Goal: Check status: Check status

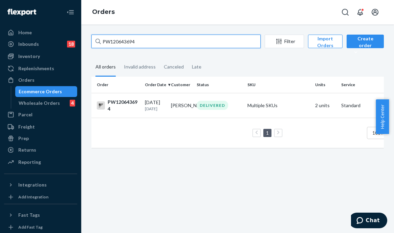
drag, startPoint x: 154, startPoint y: 38, endPoint x: 88, endPoint y: 36, distance: 66.4
click at [34, 38] on div "Home Inbounds 18 Shipping Plans Problems 18 Inventory Products Branded Packagin…" at bounding box center [197, 116] width 394 height 233
drag, startPoint x: 136, startPoint y: 33, endPoint x: 107, endPoint y: 41, distance: 29.5
click at [107, 41] on input "PW120643694" at bounding box center [175, 42] width 169 height 14
drag, startPoint x: 104, startPoint y: 41, endPoint x: 168, endPoint y: 42, distance: 63.7
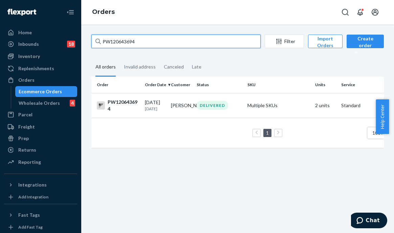
click at [168, 42] on input "PW120643694" at bounding box center [175, 42] width 169 height 14
click at [140, 41] on input "PW120643694" at bounding box center [175, 42] width 169 height 14
drag, startPoint x: 140, startPoint y: 41, endPoint x: 68, endPoint y: 42, distance: 71.8
click at [68, 42] on div "Home Inbounds 18 Shipping Plans Problems 18 Inventory Products Branded Packagin…" at bounding box center [197, 116] width 394 height 233
paste input "431503"
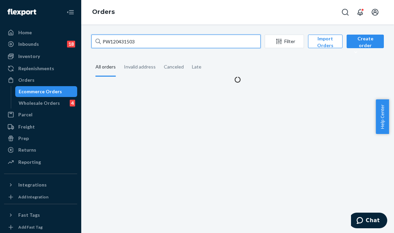
type input "PW120431503"
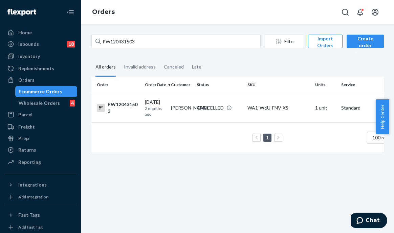
click at [204, 108] on div "CANCELLED" at bounding box center [210, 107] width 27 height 7
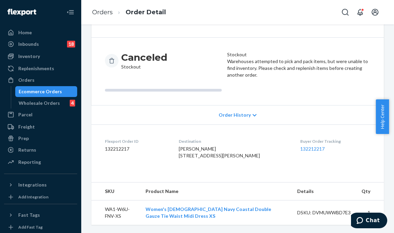
scroll to position [62, 0]
drag, startPoint x: 38, startPoint y: 78, endPoint x: 45, endPoint y: 78, distance: 7.1
click at [38, 78] on div "Orders" at bounding box center [41, 79] width 72 height 9
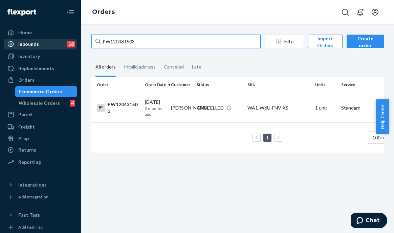
drag, startPoint x: 75, startPoint y: 41, endPoint x: 59, endPoint y: 42, distance: 15.6
click at [59, 42] on div "Home Inbounds 18 Shipping Plans Problems 18 Inventory Products Branded Packagin…" at bounding box center [197, 116] width 394 height 233
paste input "633511"
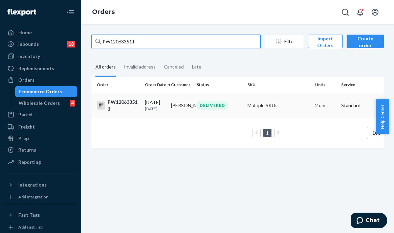
type input "PW120633511"
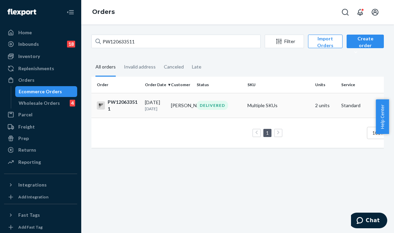
click at [173, 109] on td "[PERSON_NAME]" at bounding box center [181, 105] width 26 height 25
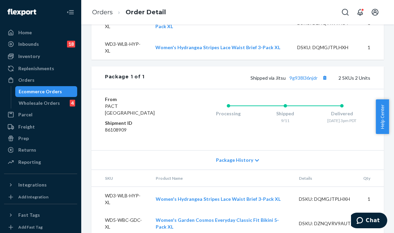
scroll to position [303, 0]
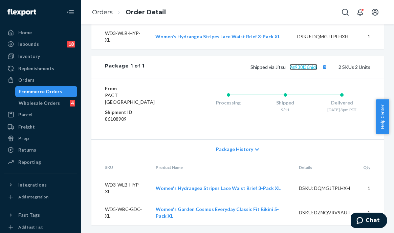
click at [298, 66] on link "9g938l36njdr" at bounding box center [304, 67] width 28 height 6
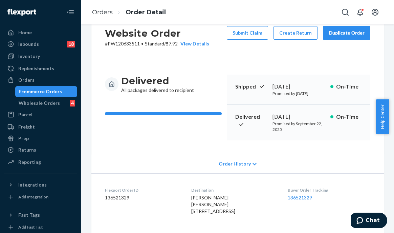
scroll to position [34, 0]
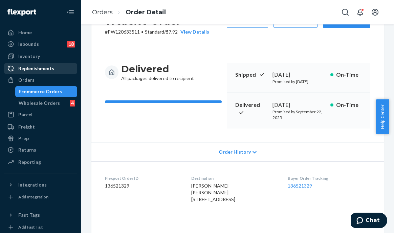
click at [33, 74] on link "Replenishments" at bounding box center [40, 68] width 73 height 11
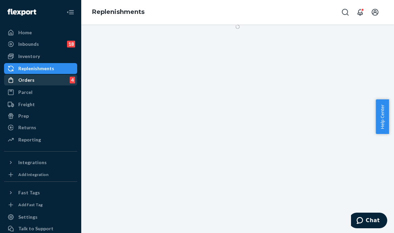
click at [34, 81] on div "Orders 4" at bounding box center [41, 79] width 72 height 9
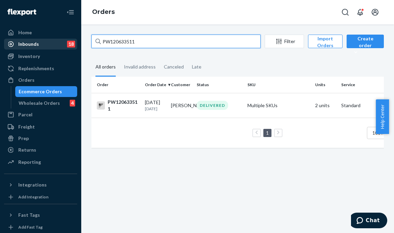
drag, startPoint x: 153, startPoint y: 43, endPoint x: 86, endPoint y: 43, distance: 67.1
click at [64, 39] on div "Home Inbounds 18 Shipping Plans Problems 18 Inventory Products Branded Packagin…" at bounding box center [197, 116] width 394 height 233
paste input "575892"
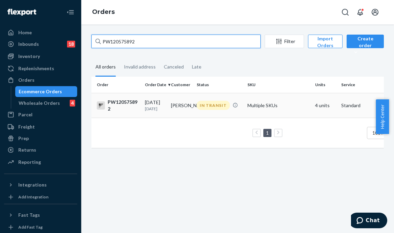
type input "PW120575892"
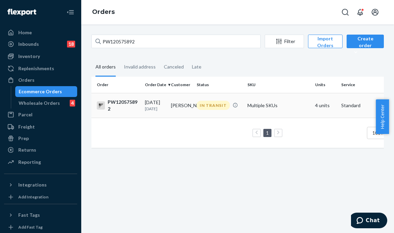
click at [196, 108] on div "IN TRANSIT" at bounding box center [219, 105] width 48 height 9
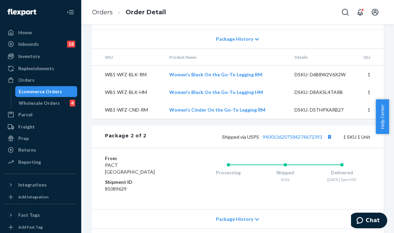
scroll to position [329, 0]
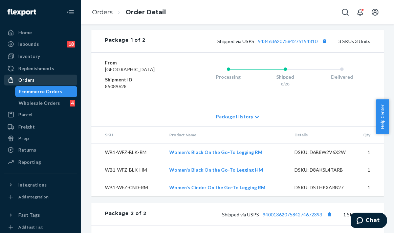
click at [60, 79] on div "Orders" at bounding box center [41, 79] width 72 height 9
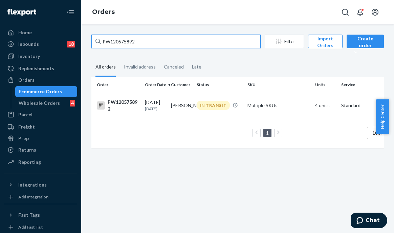
drag, startPoint x: 147, startPoint y: 40, endPoint x: 99, endPoint y: 35, distance: 49.1
click at [99, 35] on div "PW120575892" at bounding box center [175, 42] width 169 height 14
paste input "PW120633690"
type input "PW120633690"
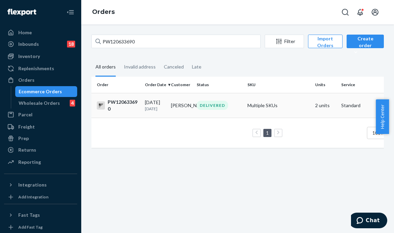
click at [183, 117] on td "[PERSON_NAME]" at bounding box center [181, 105] width 26 height 25
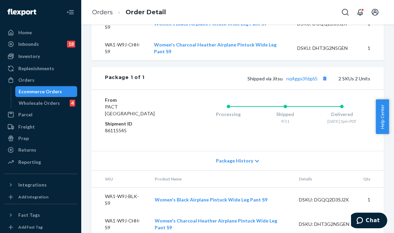
scroll to position [276, 0]
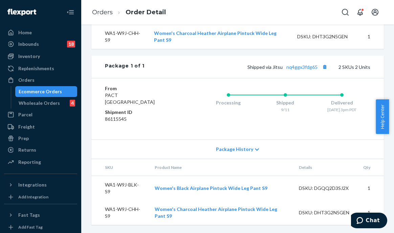
click at [228, 62] on div "Package 1 of 1 Shipped via Jitsu nq4ggx3fdg65 2 SKUs 2 Units" at bounding box center [237, 67] width 293 height 22
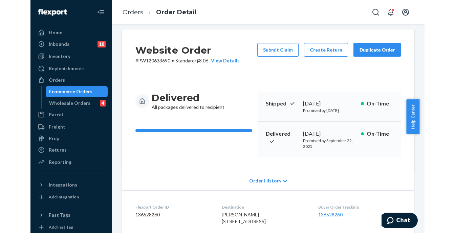
scroll to position [0, 0]
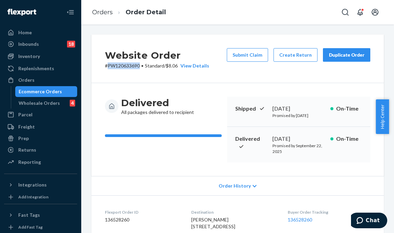
drag, startPoint x: 140, startPoint y: 65, endPoint x: 111, endPoint y: 64, distance: 28.5
click at [107, 64] on p "# PW120633690 • Standard / $8.06 View Details" at bounding box center [157, 65] width 104 height 7
copy p "PW120633690"
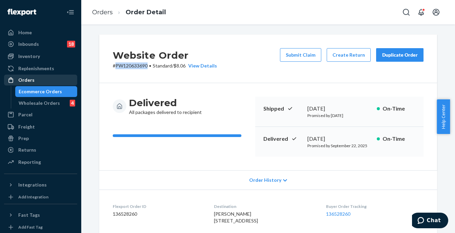
click at [39, 83] on div "Orders" at bounding box center [41, 79] width 72 height 9
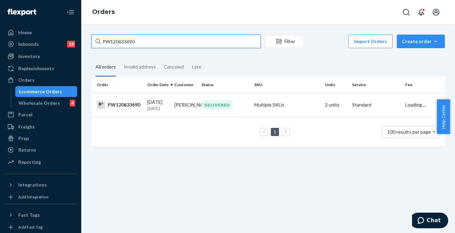
drag, startPoint x: 146, startPoint y: 39, endPoint x: 91, endPoint y: 38, distance: 54.9
click at [91, 38] on div "PW120633690 Filter Import Orders Create order Ecommerce order Removal order All…" at bounding box center [268, 94] width 364 height 119
paste input "PW120572316"
type input "PW120572316"
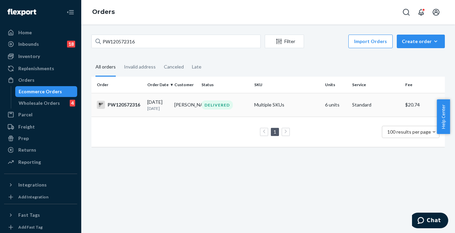
click at [206, 105] on div "DELIVERED" at bounding box center [218, 104] width 32 height 9
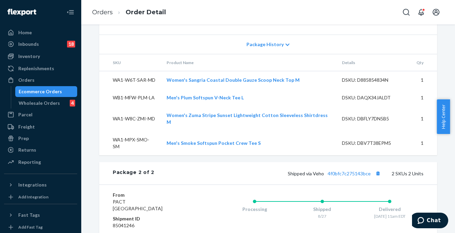
scroll to position [519, 0]
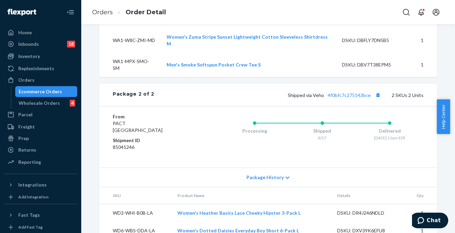
click at [177, 137] on dt "Shipment ID" at bounding box center [153, 140] width 81 height 7
click at [180, 144] on dd "85041246" at bounding box center [153, 147] width 81 height 7
drag, startPoint x: 46, startPoint y: 80, endPoint x: 51, endPoint y: 78, distance: 5.8
click at [46, 80] on div "Orders" at bounding box center [41, 79] width 72 height 9
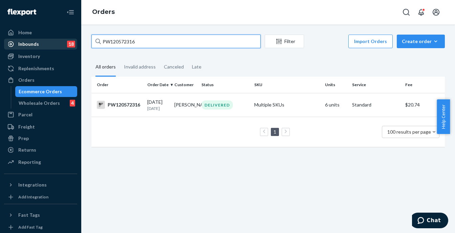
drag, startPoint x: 173, startPoint y: 41, endPoint x: 70, endPoint y: 40, distance: 103.0
click at [70, 40] on div "Home Inbounds 18 Shipping Plans Problems 18 Inventory Products Branded Packagin…" at bounding box center [227, 116] width 455 height 233
paste input "641208"
type input "PW120641208"
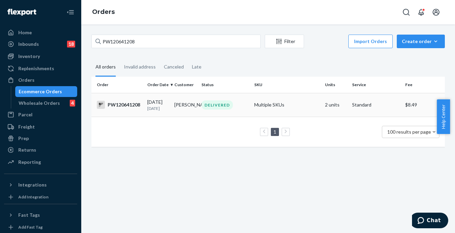
click at [218, 104] on div "DELIVERED" at bounding box center [218, 104] width 32 height 9
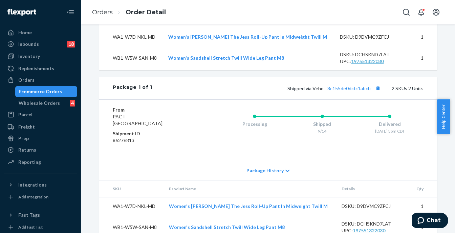
scroll to position [264, 0]
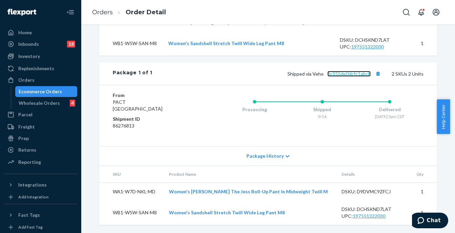
click at [347, 77] on link "8c155de0dcfc1abcb" at bounding box center [349, 74] width 43 height 6
drag, startPoint x: 42, startPoint y: 78, endPoint x: 51, endPoint y: 77, distance: 9.2
click at [43, 78] on div "Orders" at bounding box center [41, 79] width 72 height 9
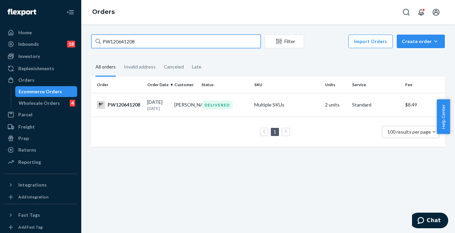
drag, startPoint x: 147, startPoint y: 46, endPoint x: 88, endPoint y: 42, distance: 58.8
click at [88, 42] on div "PW120641208 Filter Import Orders Create order Ecommerce order Removal order All…" at bounding box center [268, 94] width 364 height 119
paste input "32362"
type input "PW120632362"
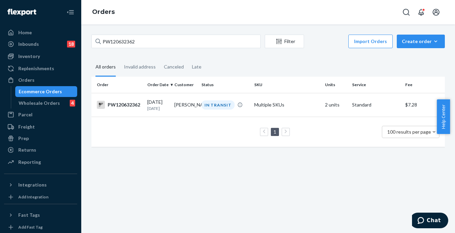
click at [218, 120] on td "1 100 results per page" at bounding box center [268, 132] width 354 height 30
click at [212, 108] on div "IN TRANSIT" at bounding box center [218, 104] width 33 height 9
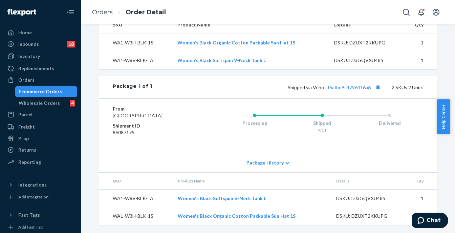
scroll to position [251, 0]
click at [342, 84] on link "f6afbd9c4796416a6" at bounding box center [349, 87] width 43 height 6
click at [63, 83] on div "Orders" at bounding box center [41, 79] width 72 height 9
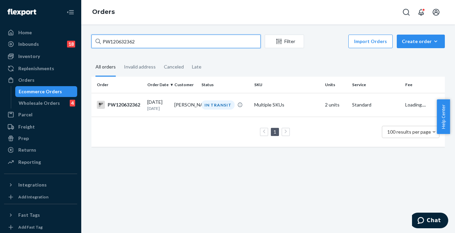
drag, startPoint x: 139, startPoint y: 43, endPoint x: 76, endPoint y: 39, distance: 63.5
click at [76, 39] on div "Home Inbounds 18 Shipping Plans Problems 18 Inventory Products Branded Packagin…" at bounding box center [227, 116] width 455 height 233
paste input "21296"
type input "PW120621296"
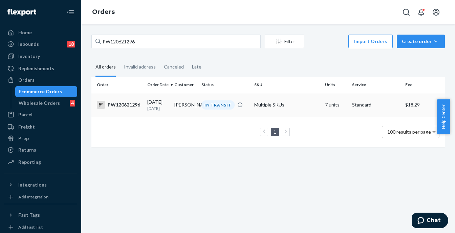
click at [199, 99] on td "IN TRANSIT" at bounding box center [225, 105] width 53 height 24
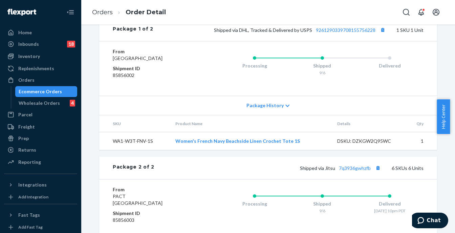
scroll to position [339, 0]
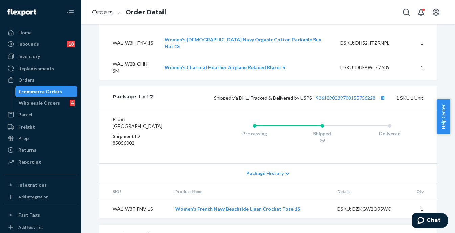
click at [86, 92] on div "Website Order # PW120621296 • Standard / $18.29 View Details Create Return Dupl…" at bounding box center [268, 84] width 364 height 776
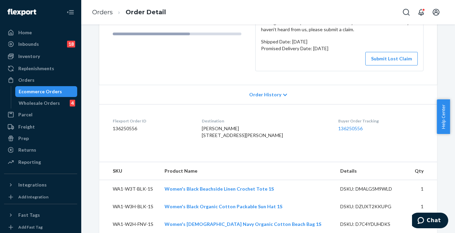
scroll to position [0, 0]
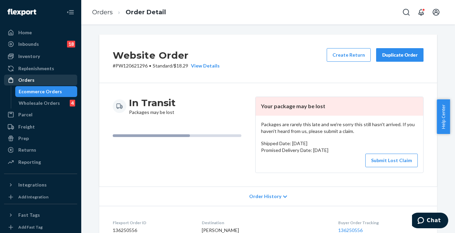
click at [51, 80] on div "Orders" at bounding box center [41, 79] width 72 height 9
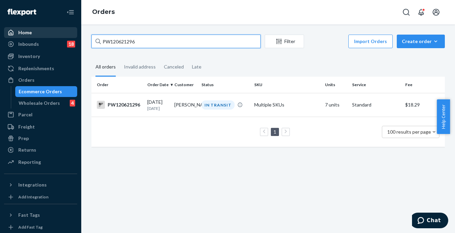
drag, startPoint x: 144, startPoint y: 38, endPoint x: 30, endPoint y: 35, distance: 114.2
click at [30, 35] on div "Home Inbounds 18 Shipping Plans Problems 18 Inventory Products Branded Packagin…" at bounding box center [227, 116] width 455 height 233
paste input "9839"
type input "PW120629839"
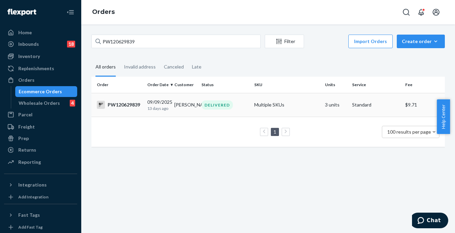
drag, startPoint x: 192, startPoint y: 111, endPoint x: 193, endPoint y: 107, distance: 4.2
click at [193, 107] on td "[PERSON_NAME]" at bounding box center [185, 105] width 27 height 24
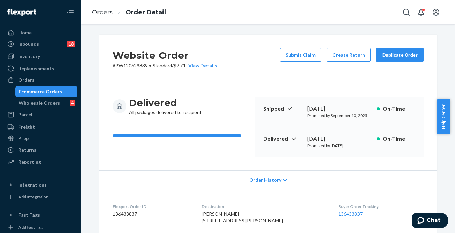
click at [252, 82] on div "Website Order # PW120629839 • Standard / $9.71 View Details Submit Claim Create…" at bounding box center [268, 59] width 338 height 48
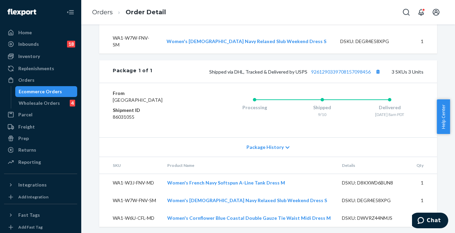
scroll to position [286, 0]
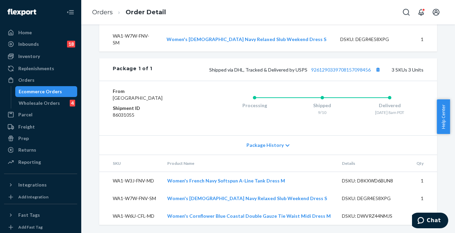
click at [209, 125] on div "Processing Shipped 9/10 Delivered [DATE] 8am PDT" at bounding box center [309, 108] width 230 height 41
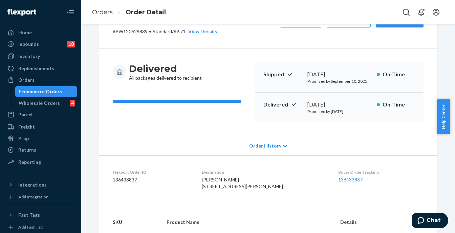
scroll to position [0, 0]
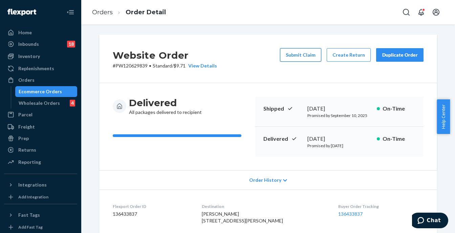
click at [316, 57] on button "Submit Claim" at bounding box center [300, 55] width 41 height 14
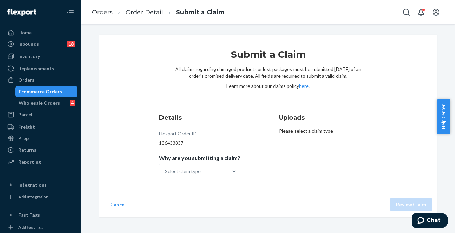
click at [262, 174] on div "Details Flexport Order ID 136433837 Why are you submitting a claim? Select clai…" at bounding box center [268, 145] width 218 height 65
